Goal: Task Accomplishment & Management: Manage account settings

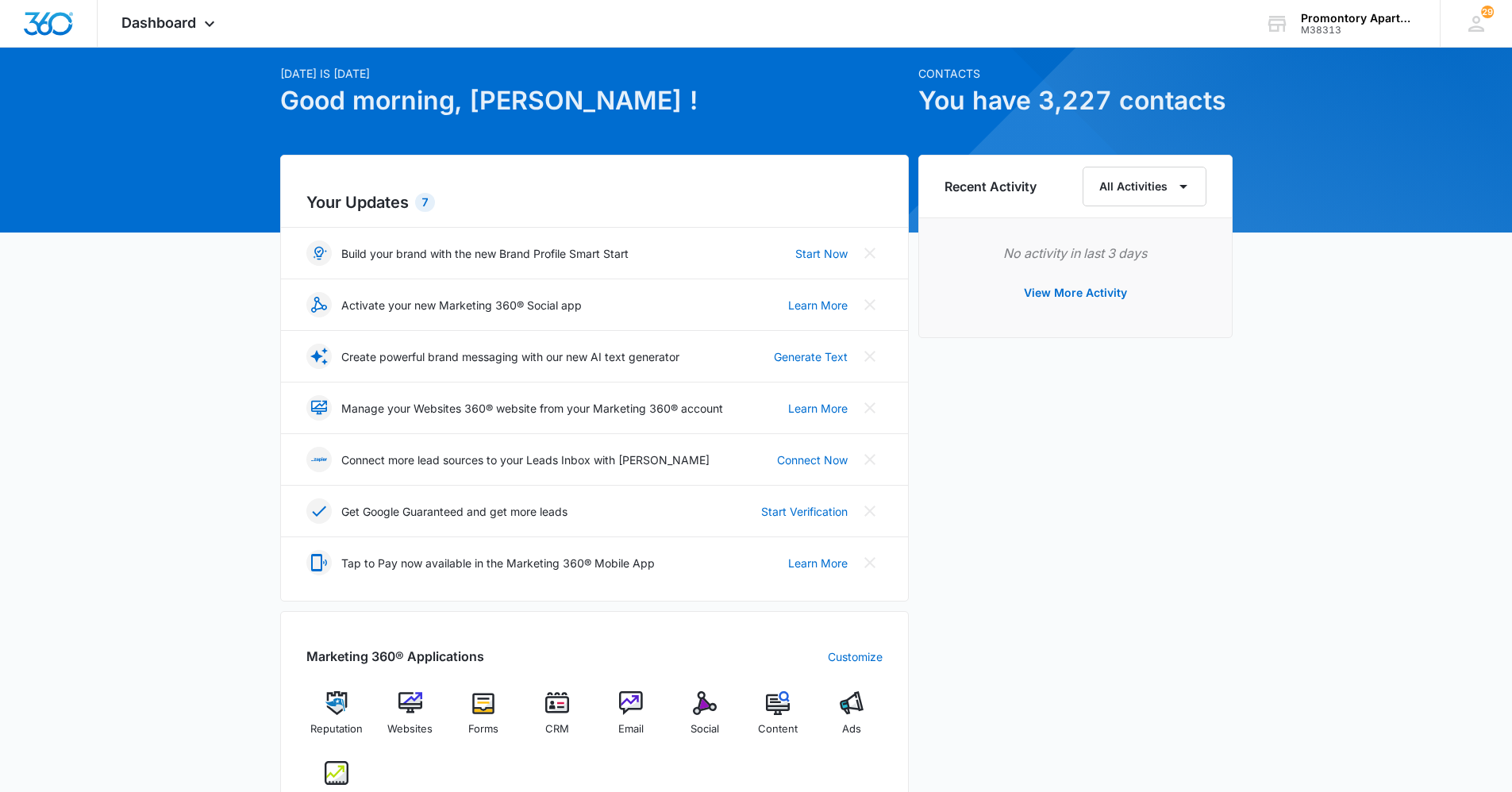
scroll to position [80, 0]
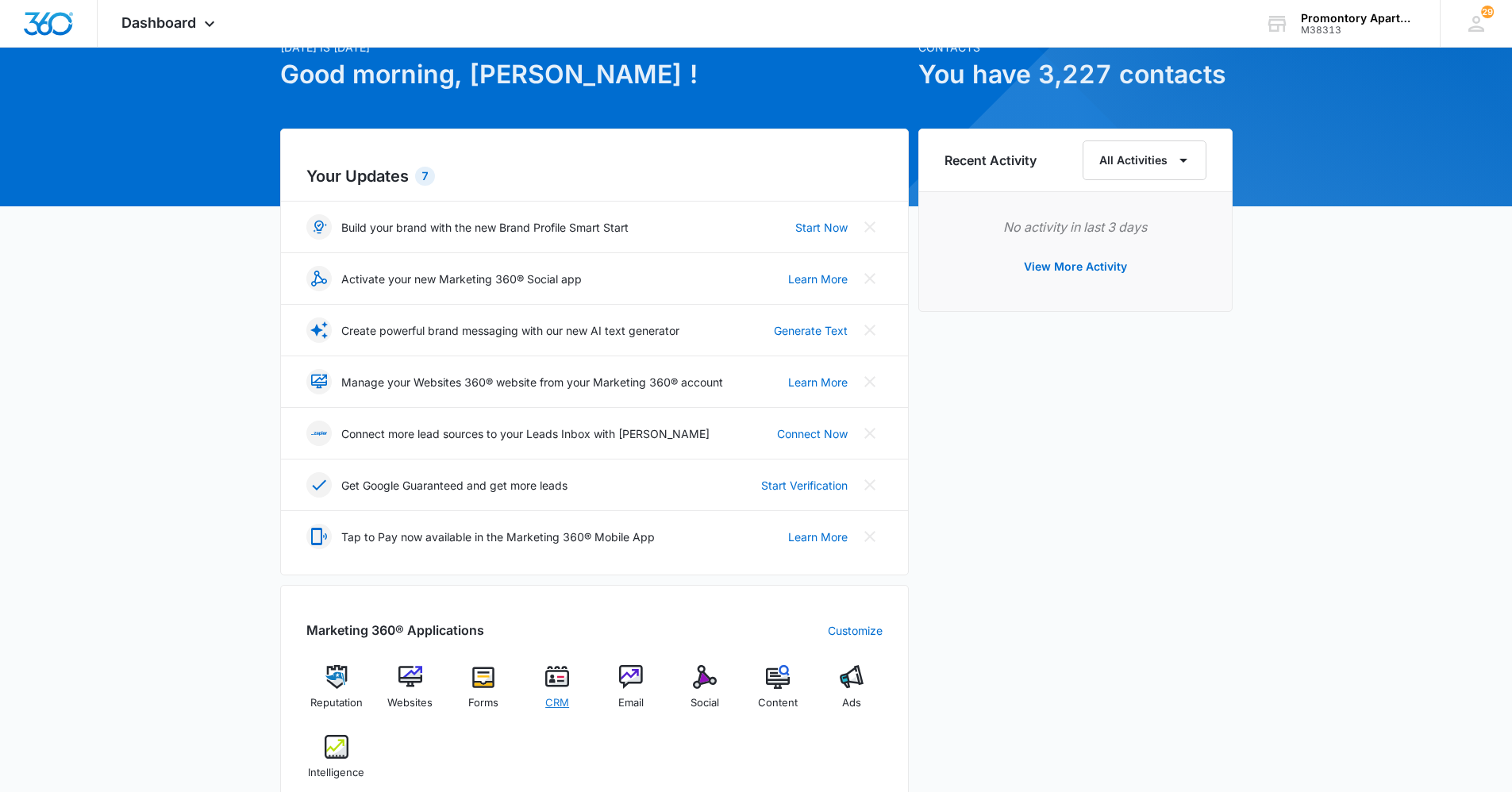
click at [561, 670] on img at bounding box center [557, 677] width 24 height 24
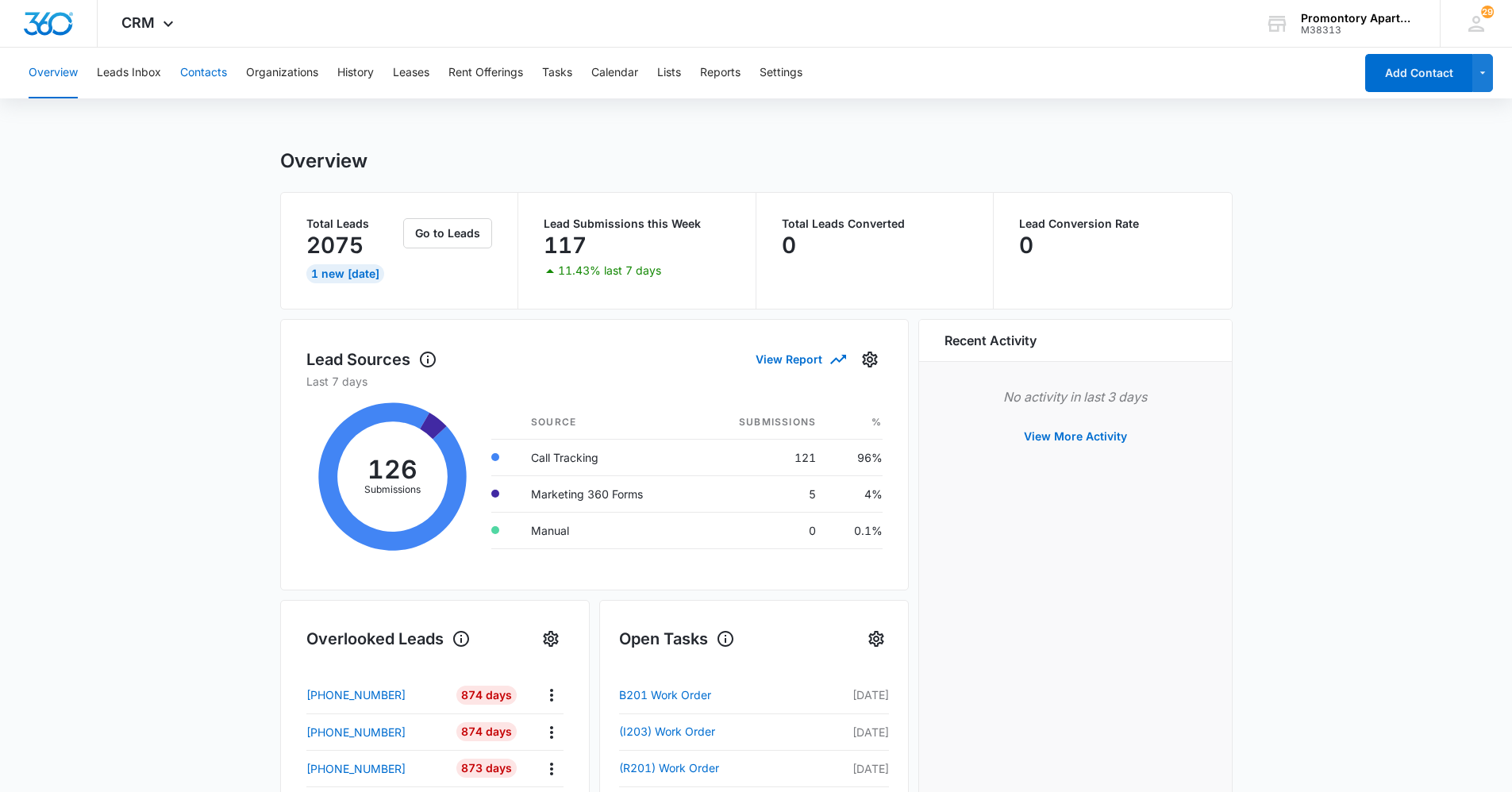
click at [190, 69] on button "Contacts" at bounding box center [203, 73] width 47 height 51
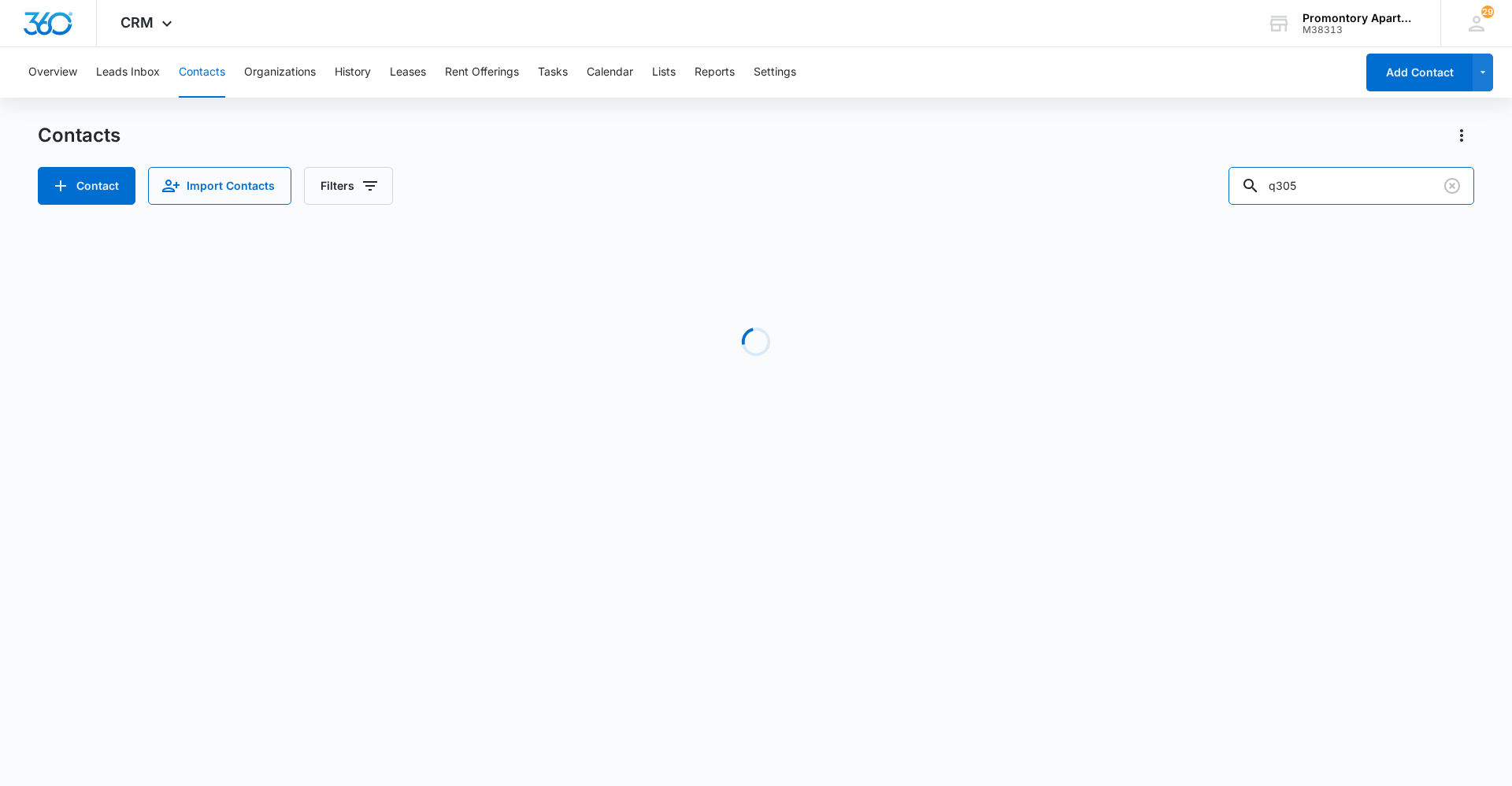
drag, startPoint x: 1363, startPoint y: 189, endPoint x: 1067, endPoint y: 186, distance: 296.0
click at [1068, 186] on div "Contact Import Contacts Filters q305" at bounding box center [756, 186] width 1437 height 38
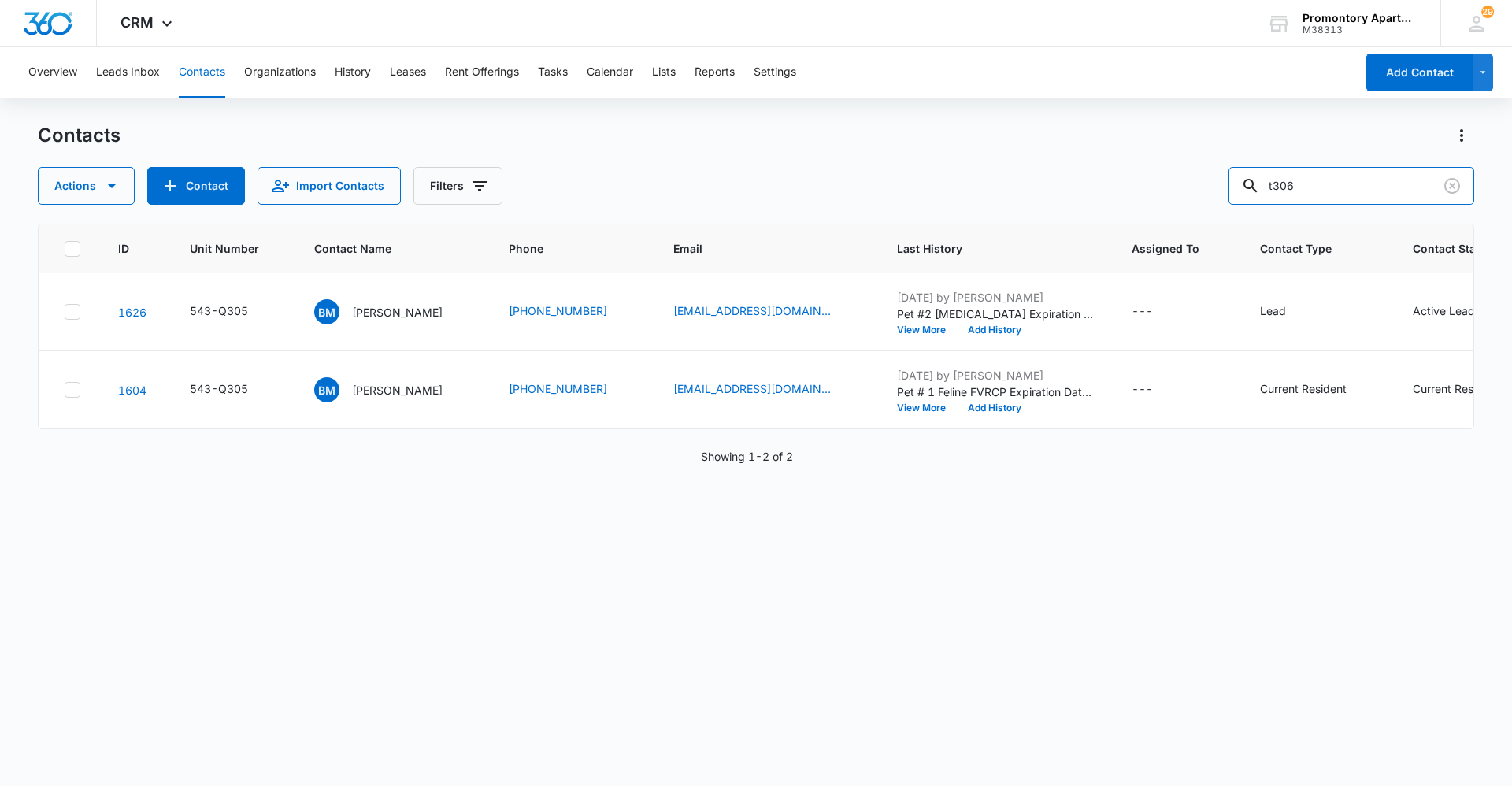
type input "t306"
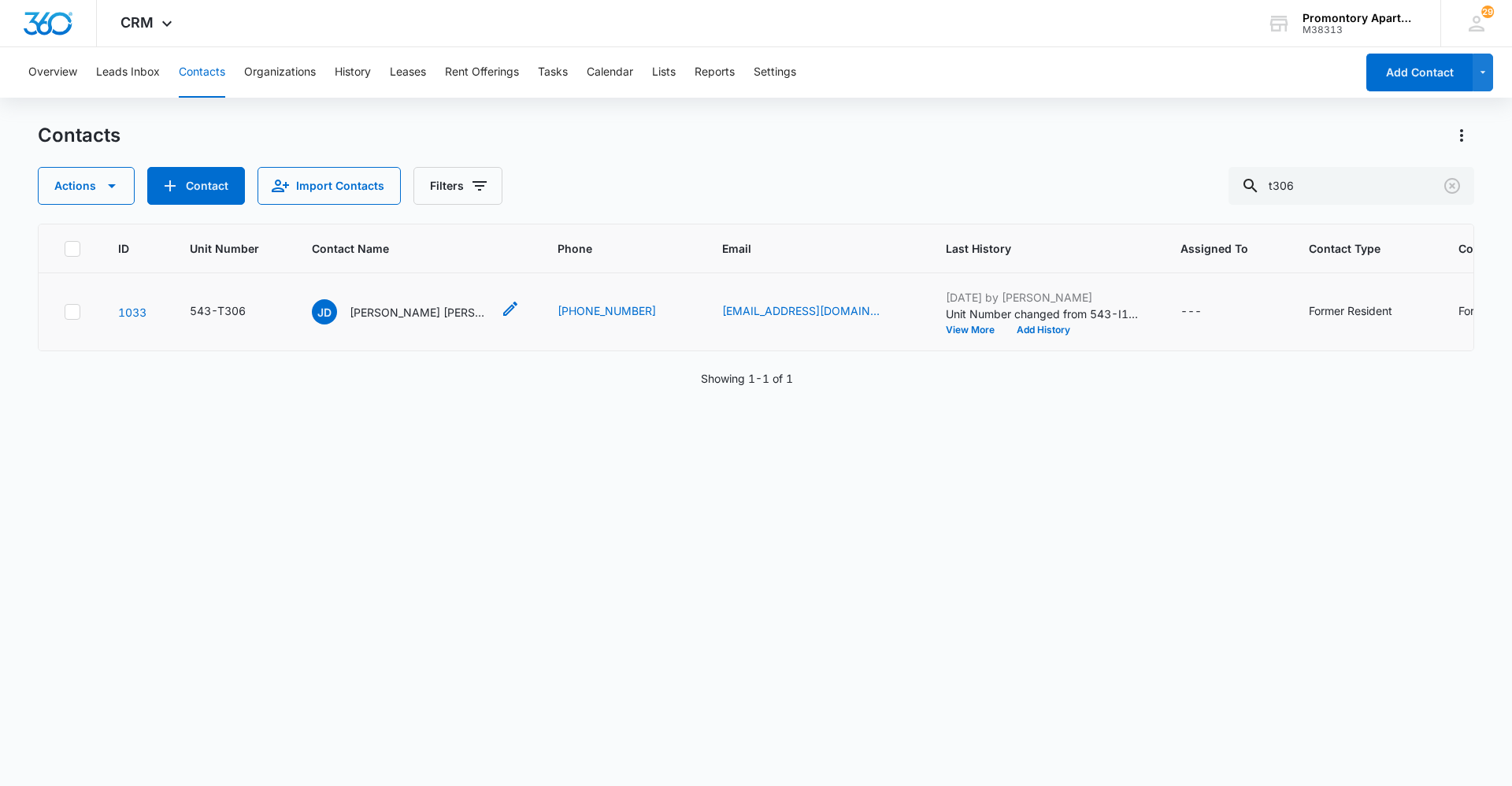
click at [424, 310] on p "[PERSON_NAME] [PERSON_NAME]" at bounding box center [421, 312] width 142 height 17
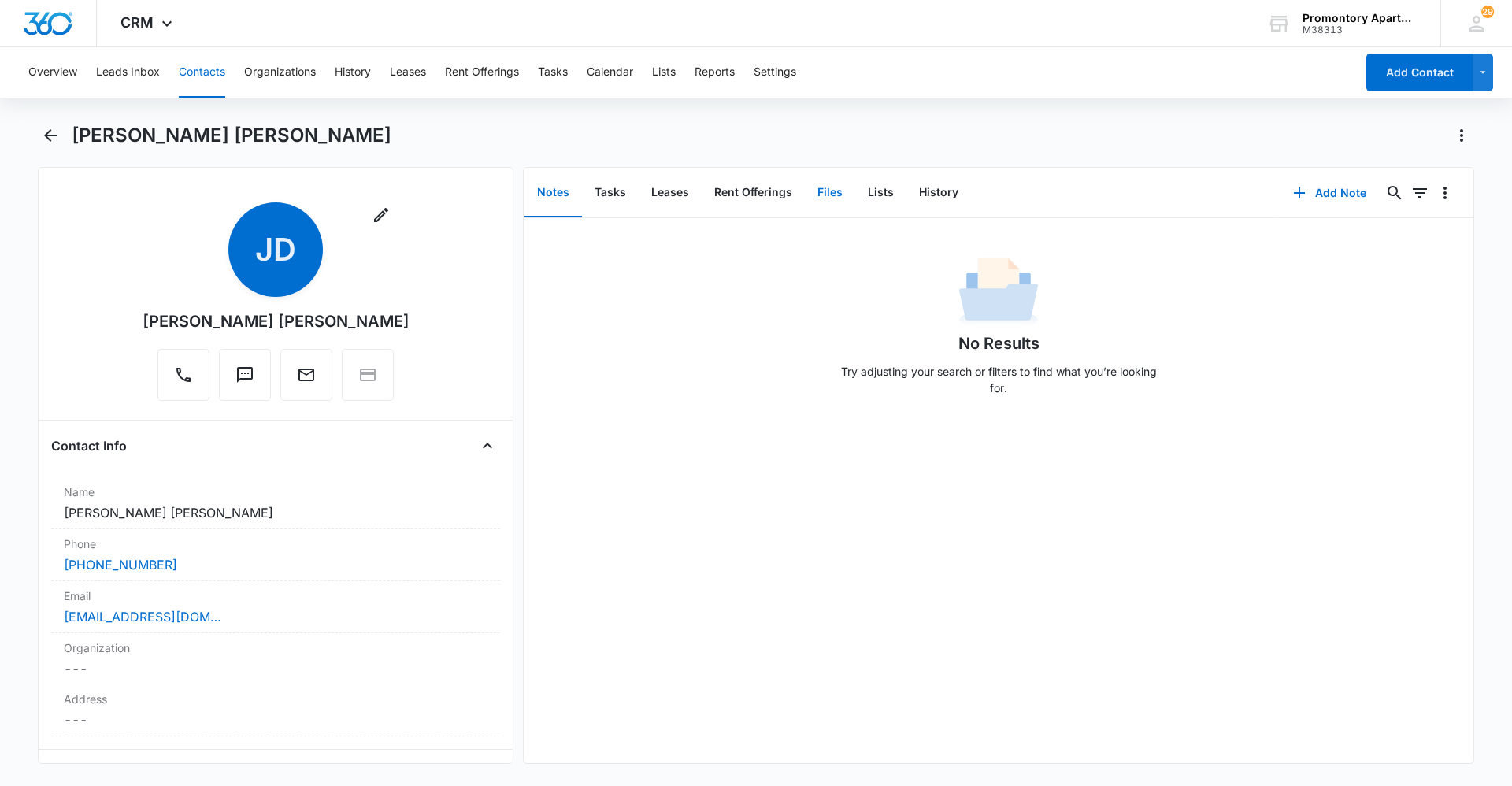
click at [818, 188] on button "Files" at bounding box center [831, 193] width 51 height 49
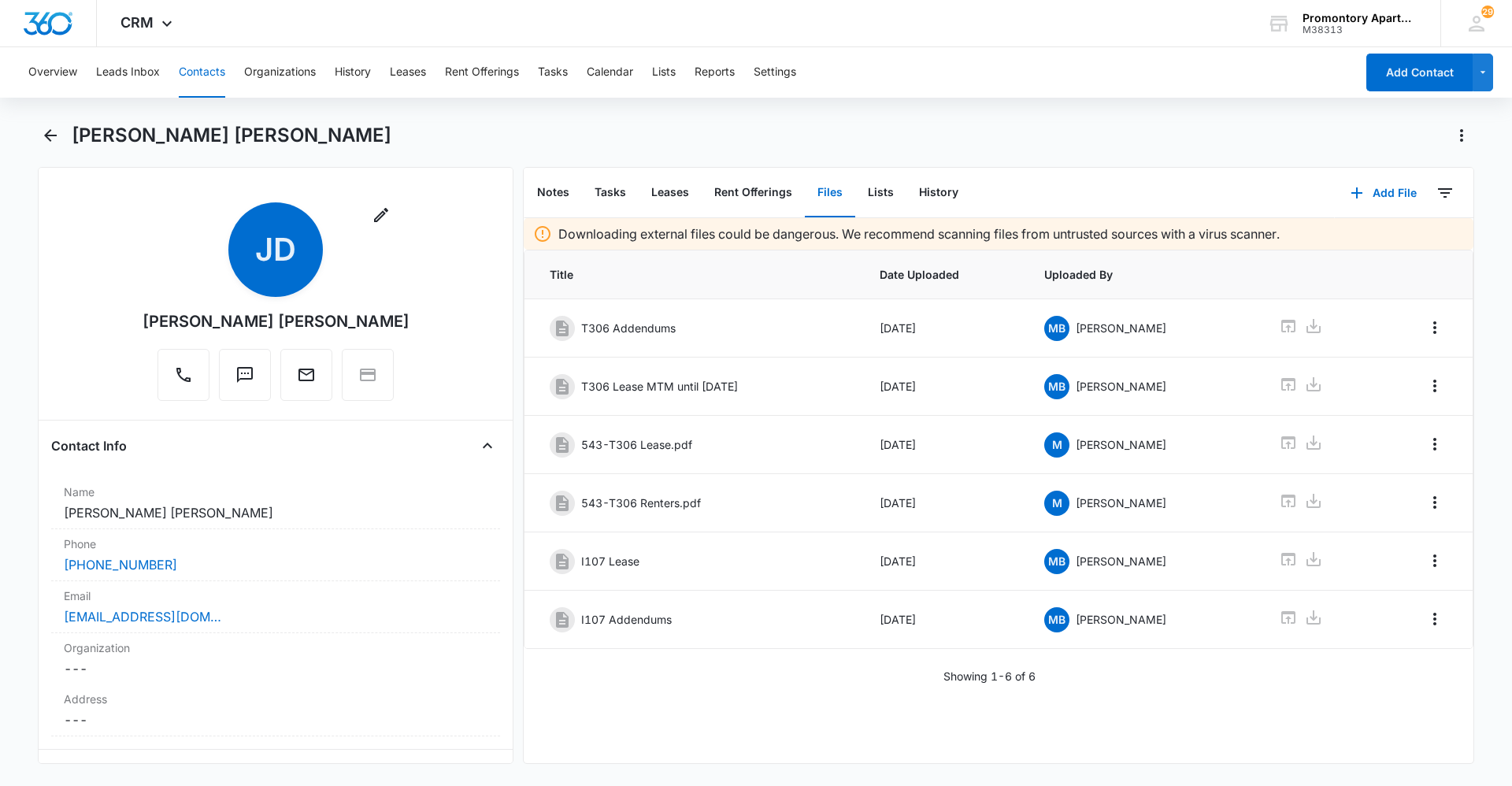
click at [976, 709] on div "Downloading external files could be dangerous. We recommend scanning files from…" at bounding box center [998, 490] width 950 height 545
click at [882, 724] on div "Downloading external files could be dangerous. We recommend scanning files from…" at bounding box center [998, 490] width 950 height 545
click at [1135, 697] on div "Downloading external files could be dangerous. We recommend scanning files from…" at bounding box center [998, 490] width 950 height 545
click at [711, 693] on div "Downloading external files could be dangerous. We recommend scanning files from…" at bounding box center [998, 490] width 950 height 545
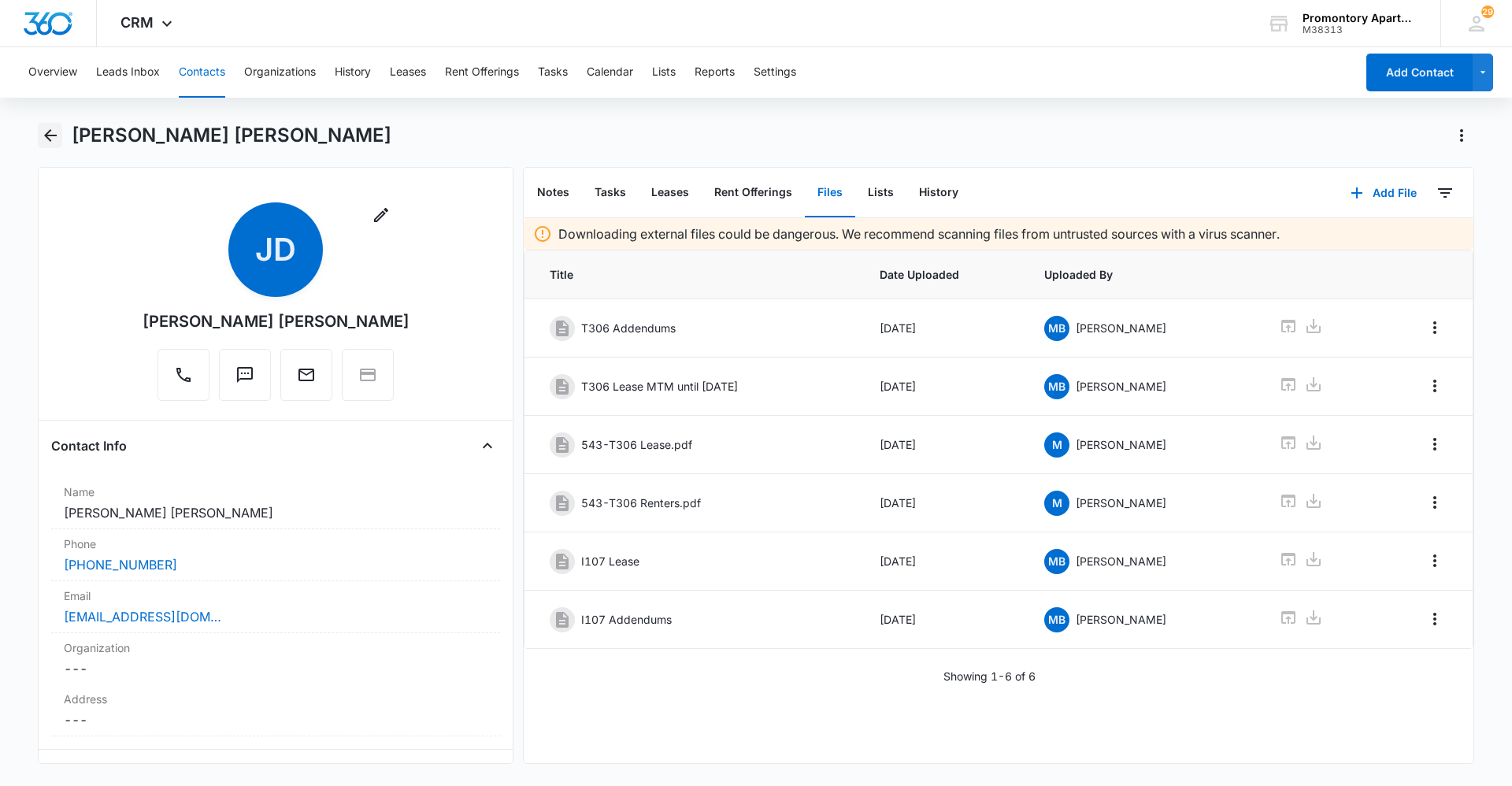
drag, startPoint x: 63, startPoint y: 140, endPoint x: 54, endPoint y: 139, distance: 9.1
click at [63, 140] on div "[PERSON_NAME] [PERSON_NAME]" at bounding box center [756, 145] width 1437 height 44
click at [961, 99] on div "Overview Leads Inbox Contacts Organizations History Leases Rent Offerings Tasks…" at bounding box center [756, 415] width 1512 height 735
click at [645, 140] on div "[PERSON_NAME] [PERSON_NAME]" at bounding box center [773, 136] width 1403 height 25
click at [642, 140] on div "[PERSON_NAME] [PERSON_NAME]" at bounding box center [773, 136] width 1403 height 25
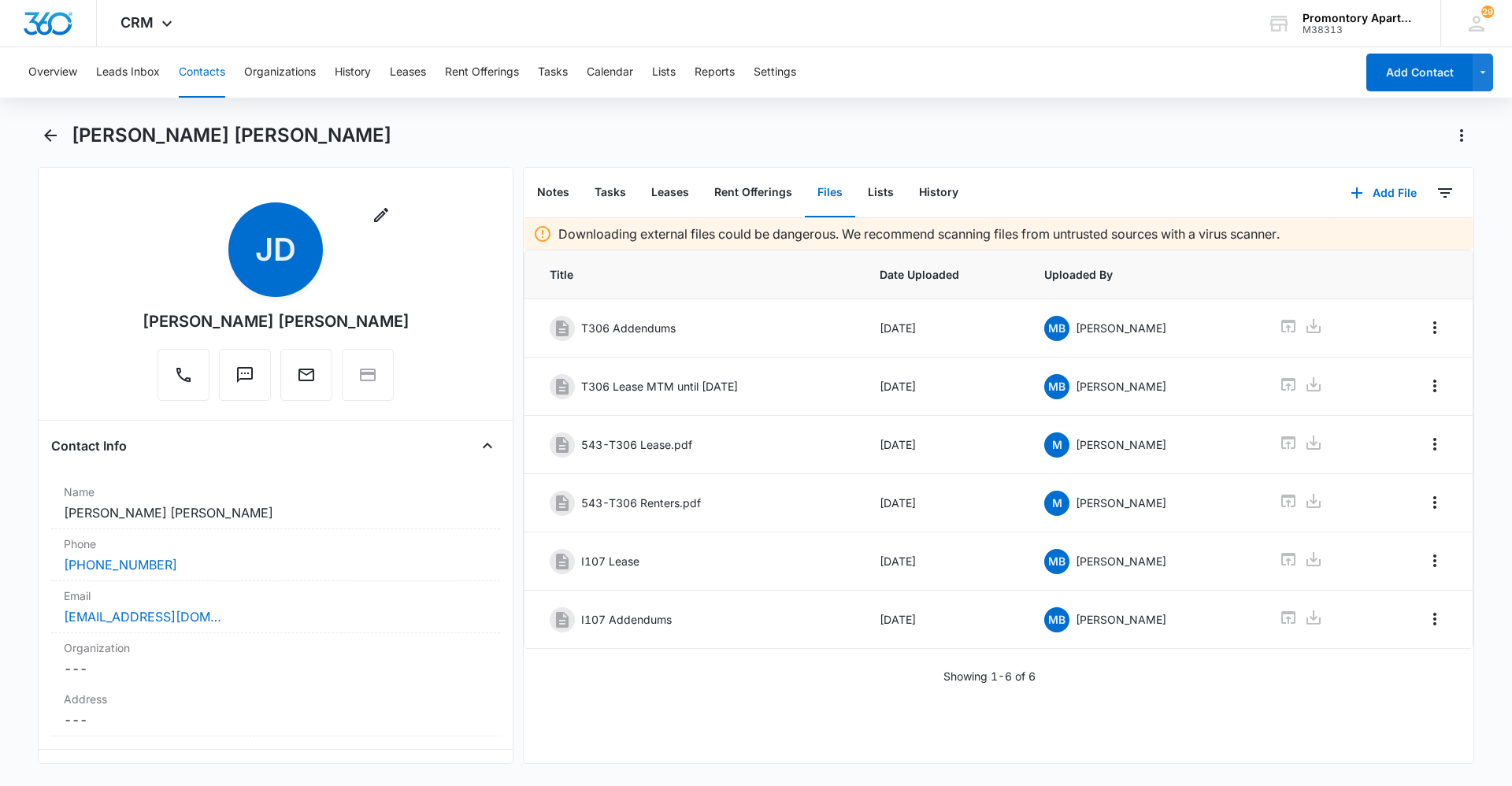
click at [640, 138] on div "[PERSON_NAME] [PERSON_NAME]" at bounding box center [773, 136] width 1403 height 25
